Goal: Information Seeking & Learning: Check status

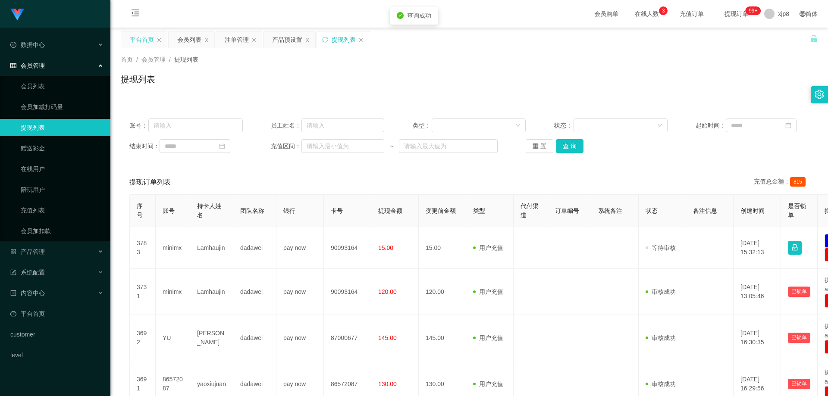
click at [144, 35] on div "平台首页" at bounding box center [142, 39] width 24 height 16
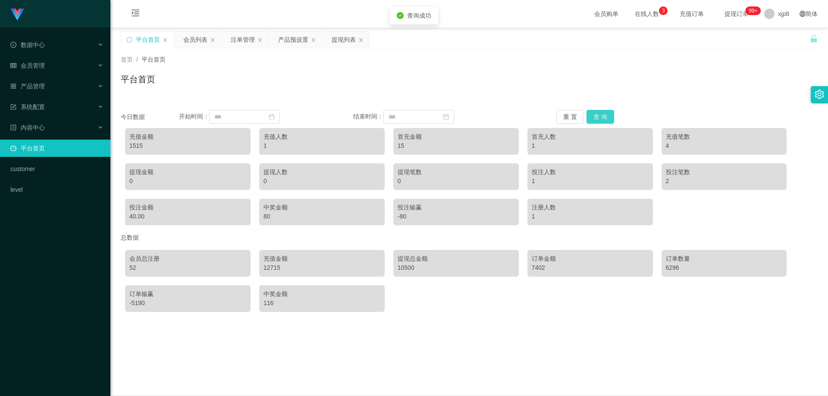
click at [590, 114] on button "查 询" at bounding box center [601, 117] width 28 height 14
click at [594, 115] on button "查 询" at bounding box center [601, 117] width 28 height 14
click at [405, 267] on div "10500" at bounding box center [456, 268] width 117 height 9
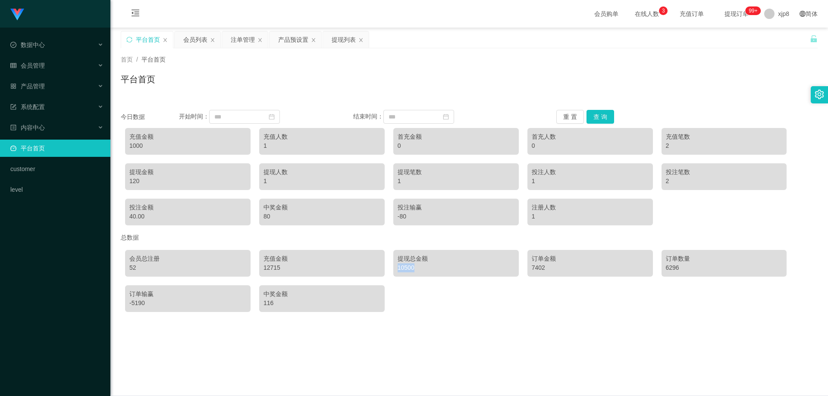
click at [405, 267] on div "10500" at bounding box center [456, 268] width 117 height 9
drag, startPoint x: 396, startPoint y: 273, endPoint x: 396, endPoint y: 279, distance: 6.0
click at [396, 273] on div "提现总金额 10500" at bounding box center [456, 263] width 126 height 27
click at [410, 274] on div "提现总金额 10500" at bounding box center [456, 263] width 126 height 27
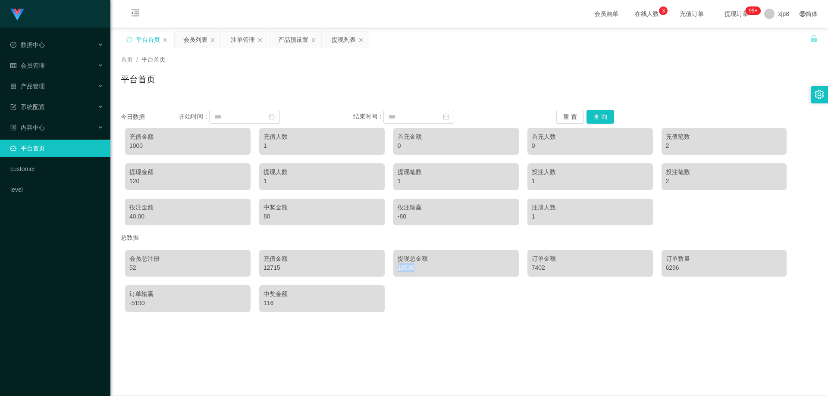
click at [410, 274] on div "提现总金额 10500" at bounding box center [456, 263] width 126 height 27
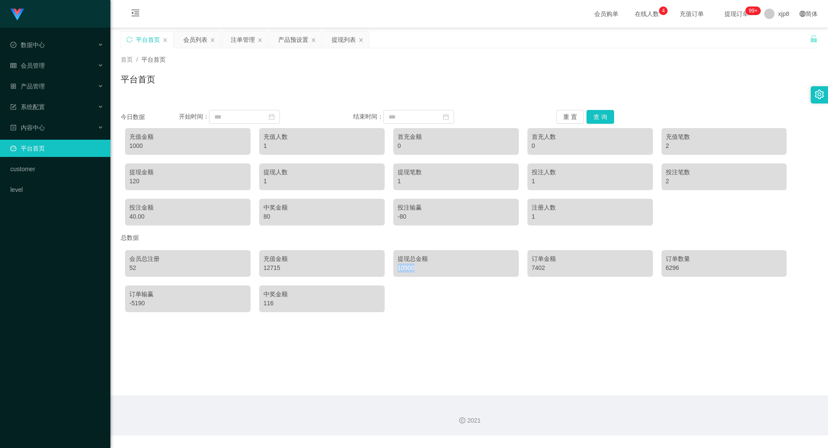
click at [405, 277] on div "会员总注册 52 充值金额 12715 提现总金额 10500 订单金额 7402 订单数量 6296 订单输赢 -5190 中奖金额 116" at bounding box center [469, 281] width 697 height 71
click at [405, 272] on div "10500" at bounding box center [456, 268] width 117 height 9
click at [441, 272] on div "10500" at bounding box center [456, 268] width 117 height 9
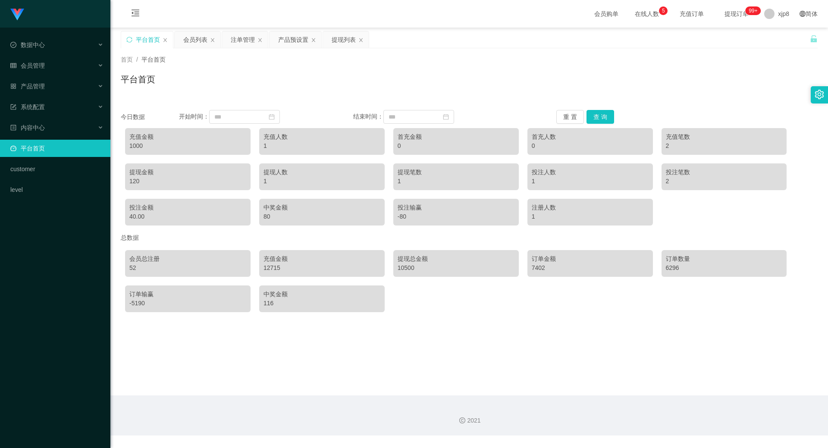
click at [414, 267] on div "10500" at bounding box center [456, 268] width 117 height 9
click at [403, 267] on div "10500" at bounding box center [456, 268] width 117 height 9
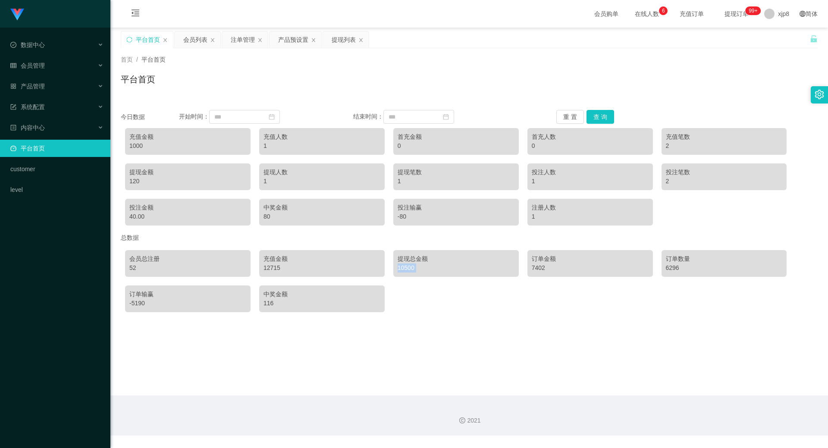
click at [405, 267] on div "10500" at bounding box center [456, 268] width 117 height 9
click at [471, 335] on main "关闭左侧 关闭右侧 关闭其它 刷新页面 平台首页 会员列表 注单管理 产品预设置 提现列表 首页 / 平台首页 / 平台首页 今日数据 开始时间： 结束时间：…" at bounding box center [469, 212] width 718 height 368
click at [264, 111] on input at bounding box center [244, 117] width 71 height 14
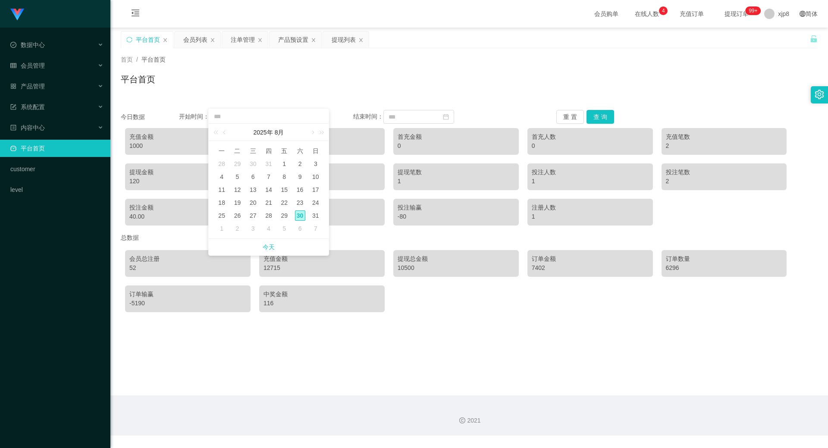
drag, startPoint x: 285, startPoint y: 214, endPoint x: 294, endPoint y: 213, distance: 9.1
click at [285, 213] on div "29" at bounding box center [284, 215] width 10 height 10
type input "**********"
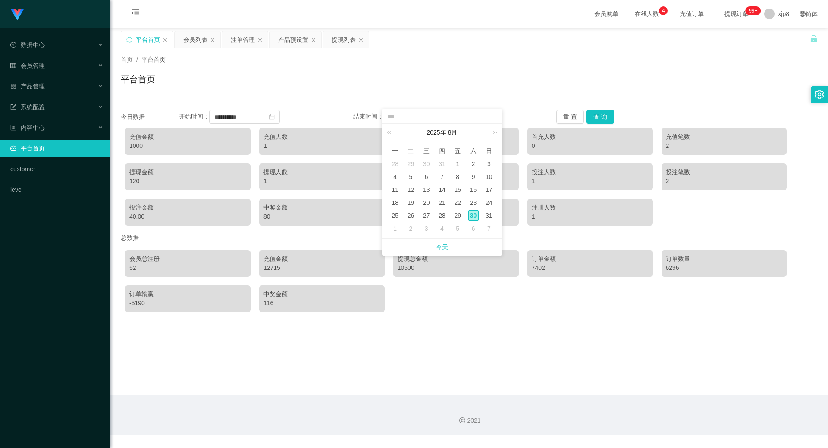
click at [472, 222] on td "30" at bounding box center [473, 215] width 16 height 13
type input "**********"
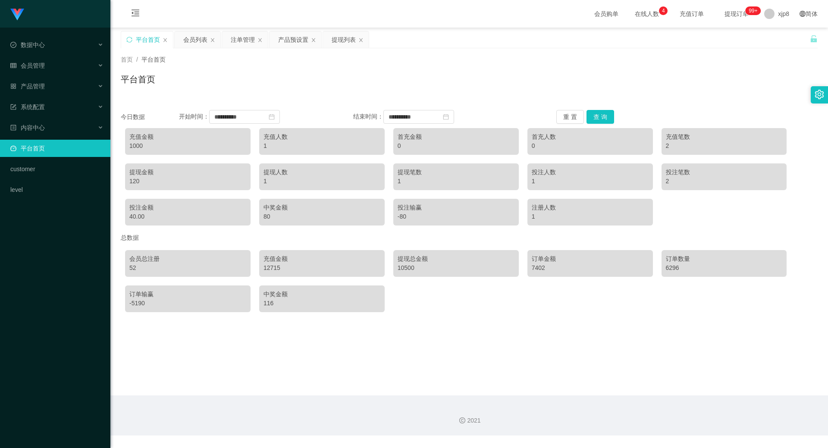
click at [472, 218] on div "-80" at bounding box center [456, 216] width 117 height 9
click at [587, 116] on button "查 询" at bounding box center [601, 117] width 28 height 14
click at [592, 117] on button "查 询" at bounding box center [601, 117] width 28 height 14
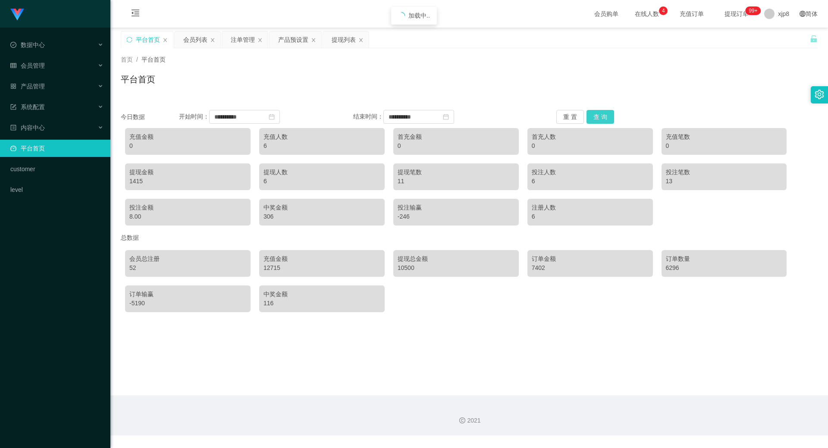
click at [592, 117] on button "查 询" at bounding box center [601, 117] width 28 height 14
click at [592, 116] on button "查 询" at bounding box center [601, 117] width 28 height 14
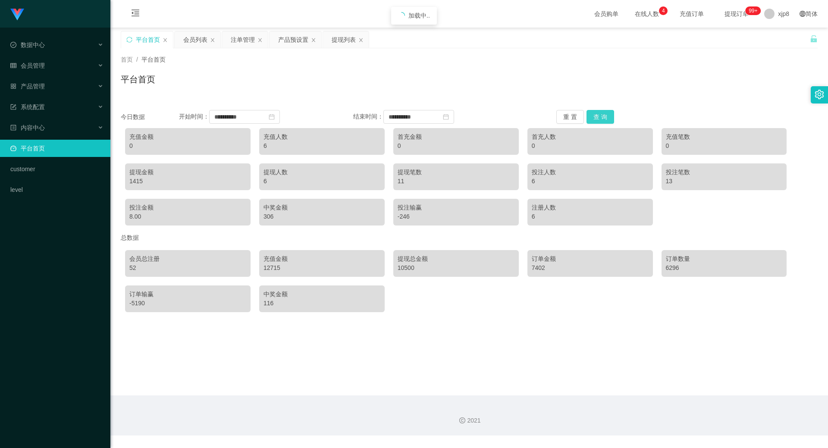
click at [592, 116] on button "查 询" at bounding box center [601, 117] width 28 height 14
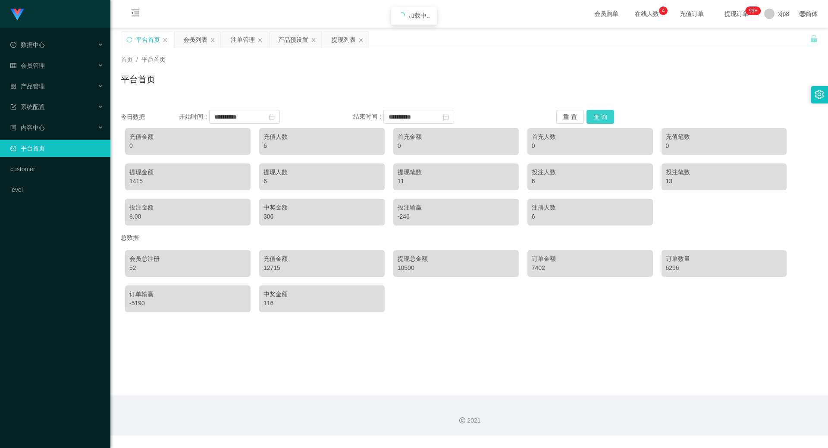
click at [592, 116] on button "查 询" at bounding box center [601, 117] width 28 height 14
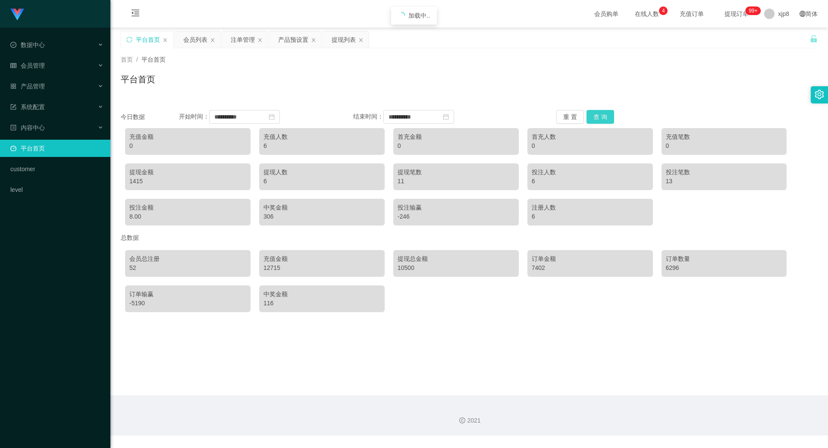
click at [592, 116] on button "查 询" at bounding box center [601, 117] width 28 height 14
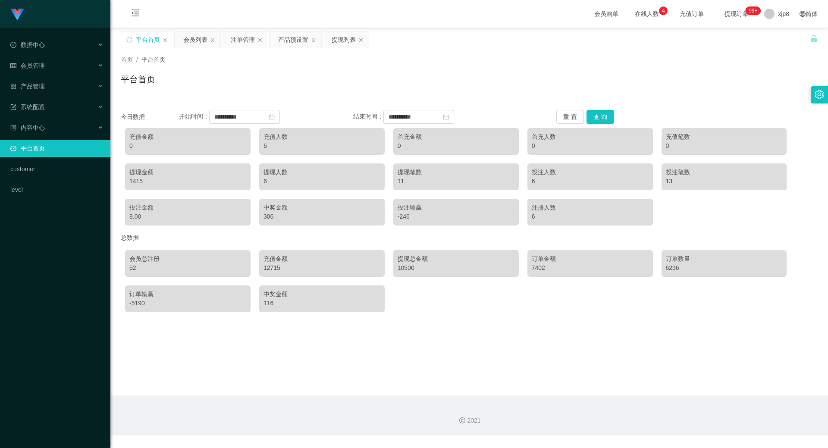
click at [593, 110] on div "**********" at bounding box center [469, 208] width 697 height 217
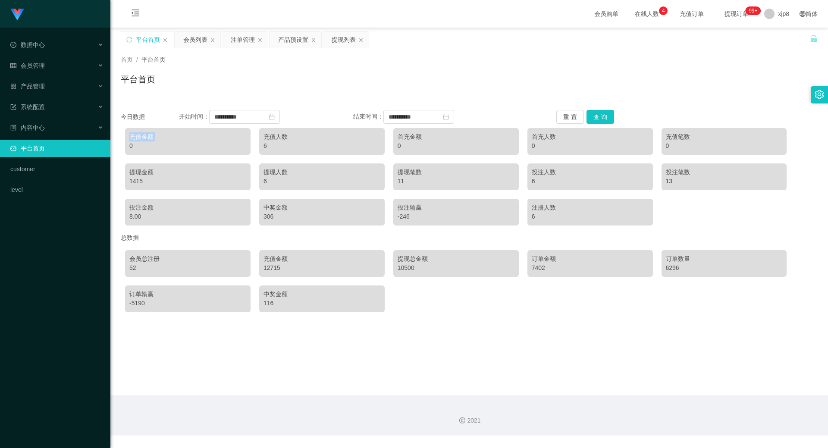
click at [593, 110] on div "**********" at bounding box center [469, 208] width 697 height 217
click at [467, 316] on div "会员总注册 52 充值金额 12715 提现总金额 10500 订单金额 7402 订单数量 6296 订单输赢 -5190 中奖金额 116" at bounding box center [469, 281] width 697 height 71
click at [423, 314] on div "会员总注册 52 充值金额 12715 提现总金额 10500 订单金额 7402 订单数量 6296 订单输赢 -5190 中奖金额 116" at bounding box center [469, 281] width 697 height 71
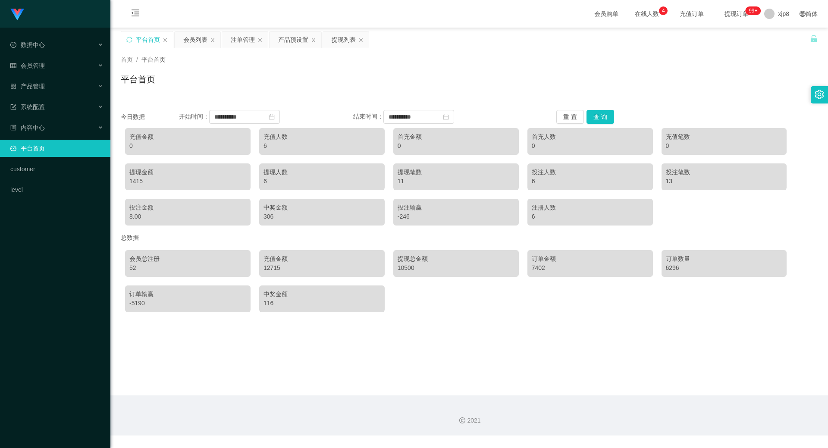
click at [399, 267] on div "10500" at bounding box center [456, 268] width 117 height 9
drag, startPoint x: 399, startPoint y: 267, endPoint x: 397, endPoint y: 273, distance: 6.4
click at [399, 267] on div "10500" at bounding box center [456, 268] width 117 height 9
click at [417, 315] on div "会员总注册 52 充值金额 12715 提现总金额 10500 订单金额 7402 订单数量 6296 订单输赢 -5190 中奖金额 116" at bounding box center [469, 281] width 697 height 71
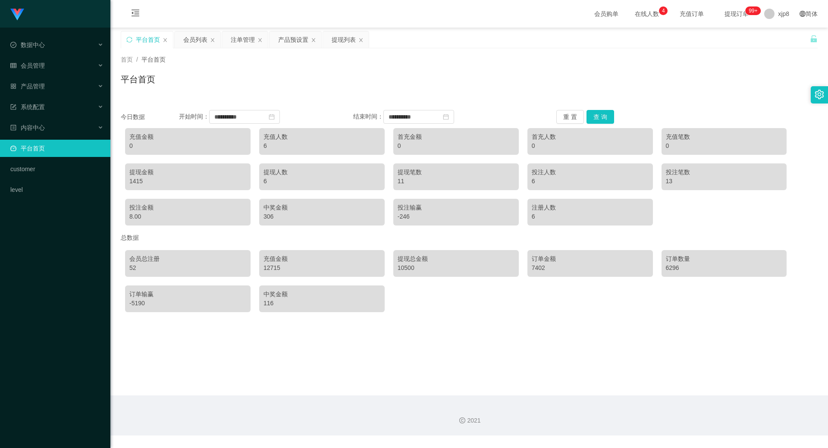
click at [409, 271] on div "10500" at bounding box center [456, 268] width 117 height 9
click at [395, 270] on div "提现总金额 10500" at bounding box center [456, 263] width 126 height 27
click at [587, 115] on button "查 询" at bounding box center [601, 117] width 28 height 14
click at [596, 114] on button "查 询" at bounding box center [601, 117] width 28 height 14
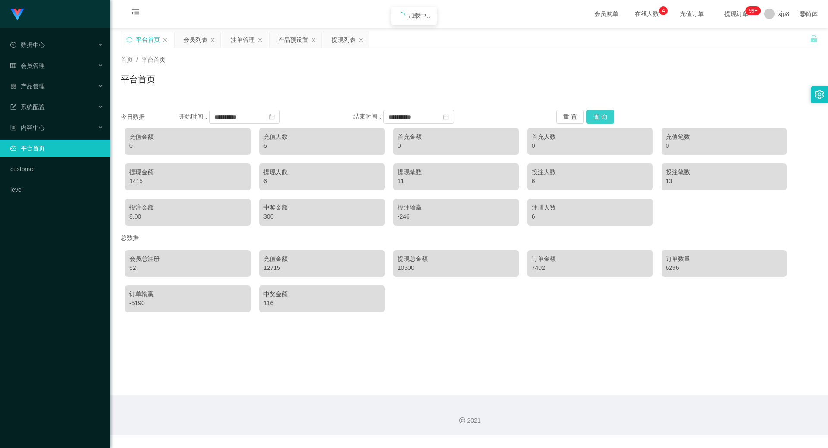
click at [596, 114] on button "查 询" at bounding box center [601, 117] width 28 height 14
click at [596, 113] on button "查 询" at bounding box center [601, 117] width 28 height 14
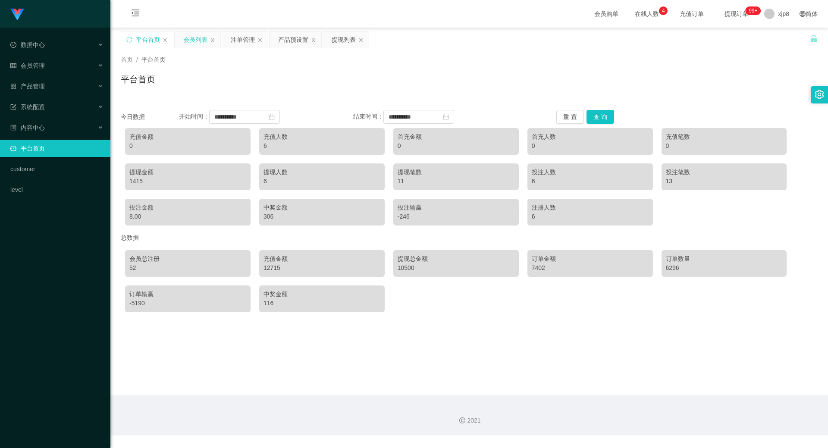
click at [192, 41] on div "会员列表" at bounding box center [195, 39] width 24 height 16
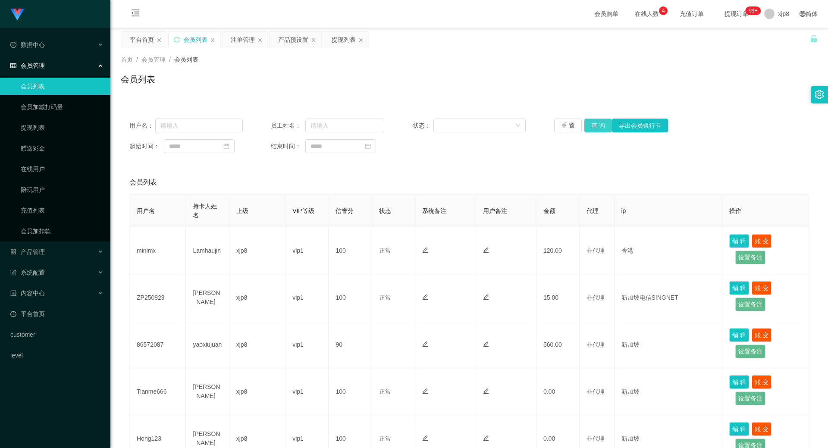
click at [596, 122] on button "查 询" at bounding box center [598, 126] width 28 height 14
click at [595, 120] on div "重 置 查 询 导出会员银行卡" at bounding box center [610, 126] width 113 height 14
click at [595, 121] on button "查 询" at bounding box center [598, 126] width 28 height 14
click at [595, 121] on div "重 置 查 询 导出会员银行卡" at bounding box center [610, 126] width 113 height 14
click at [595, 121] on button "查 询" at bounding box center [598, 126] width 28 height 14
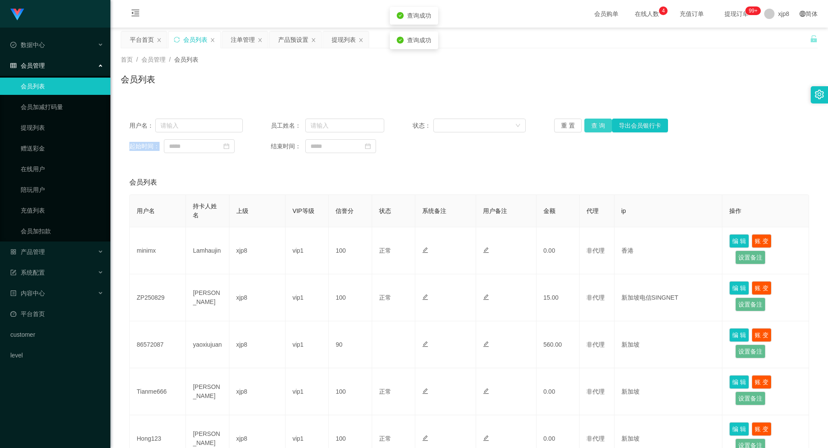
click at [596, 119] on div "重 置 查 询 导出会员银行卡" at bounding box center [610, 126] width 113 height 14
click at [596, 119] on button "查 询" at bounding box center [598, 126] width 28 height 14
click at [596, 119] on div "重 置 查 询 导出会员银行卡" at bounding box center [610, 126] width 113 height 14
click at [596, 119] on button "查 询" at bounding box center [598, 126] width 28 height 14
click at [596, 119] on div "重 置 查 询 导出会员银行卡" at bounding box center [610, 126] width 113 height 14
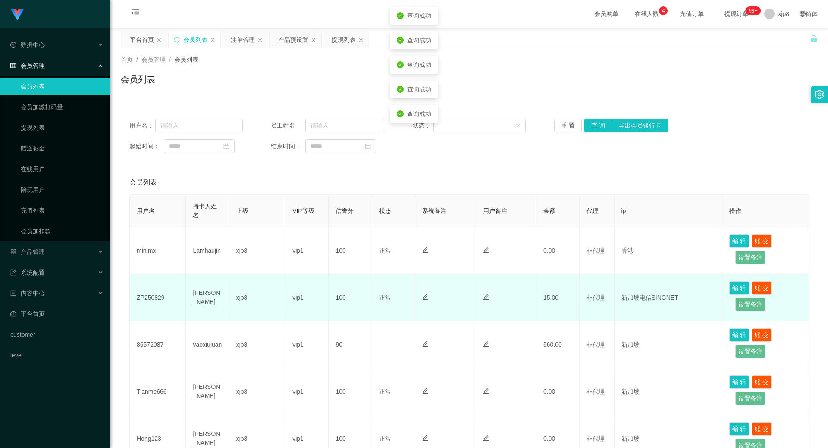
click at [504, 295] on div at bounding box center [506, 297] width 46 height 9
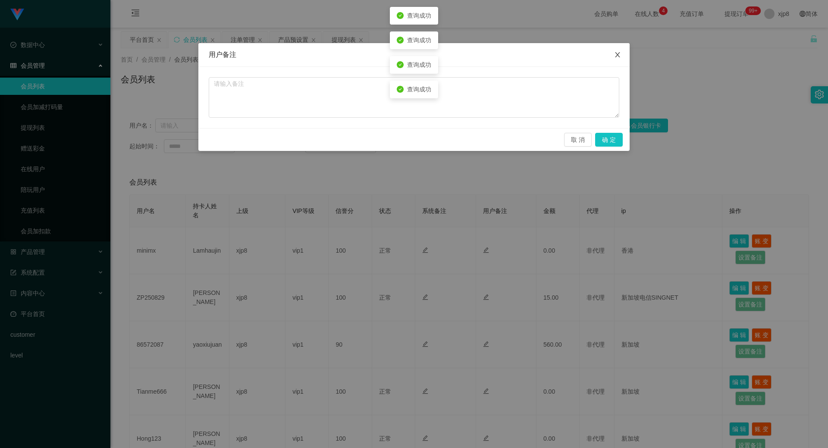
click at [619, 56] on icon "图标: close" at bounding box center [617, 54] width 7 height 7
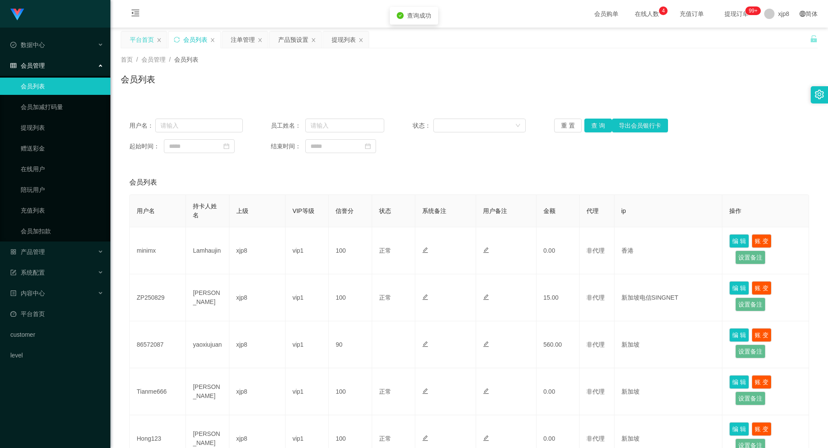
drag, startPoint x: 148, startPoint y: 41, endPoint x: 150, endPoint y: 45, distance: 4.6
click at [148, 41] on div "平台首页" at bounding box center [142, 39] width 24 height 16
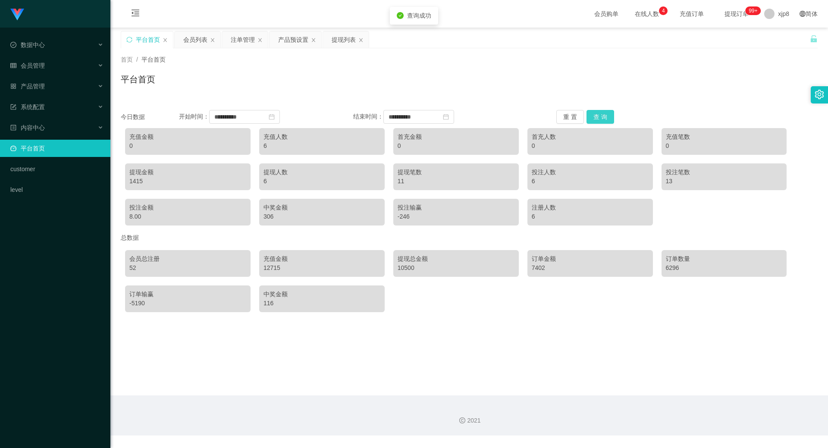
click at [598, 113] on button "查 询" at bounding box center [601, 117] width 28 height 14
drag, startPoint x: 598, startPoint y: 113, endPoint x: 597, endPoint y: 122, distance: 8.7
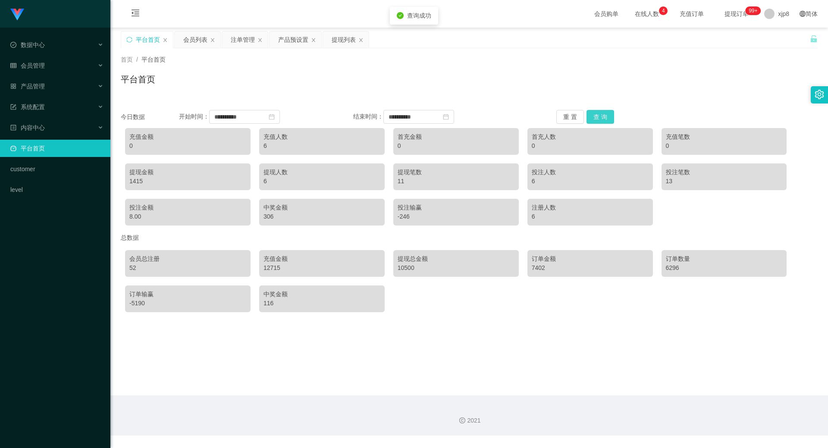
click at [598, 113] on button "查 询" at bounding box center [601, 117] width 28 height 14
click at [198, 34] on div "会员列表" at bounding box center [195, 39] width 24 height 16
